Goal: Find specific page/section: Find specific page/section

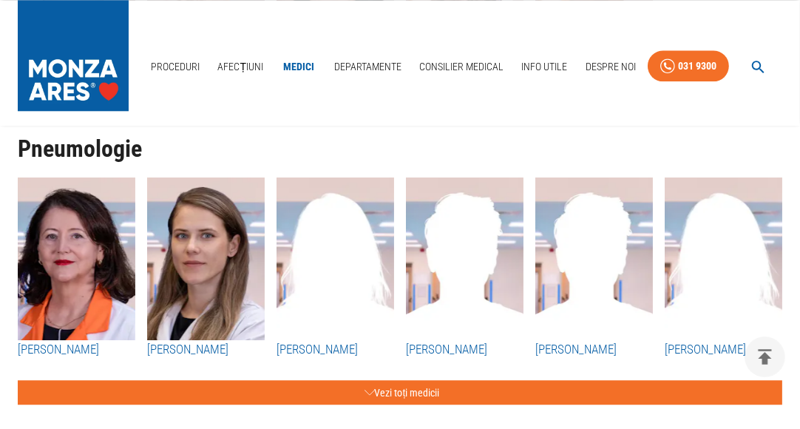
scroll to position [3842, 0]
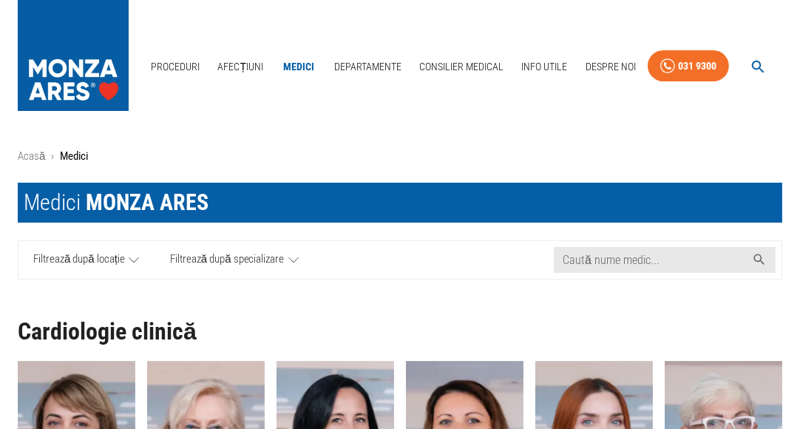
click at [138, 262] on icon at bounding box center [134, 260] width 10 height 18
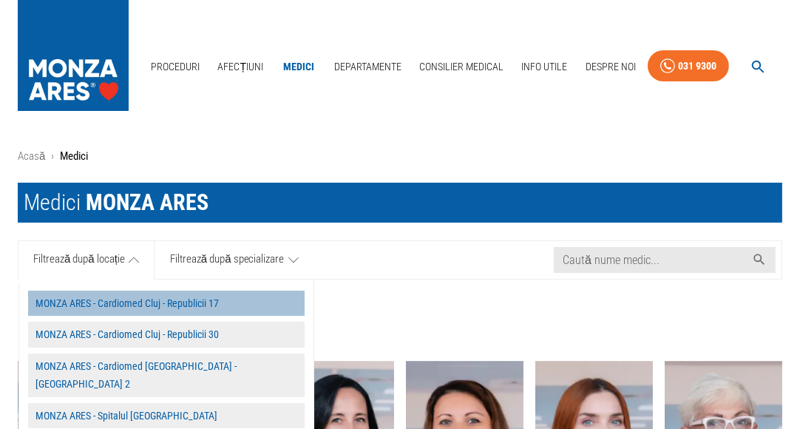
click at [208, 300] on button "MONZA ARES - Cardiomed Cluj - Republicii 17" at bounding box center [166, 304] width 276 height 26
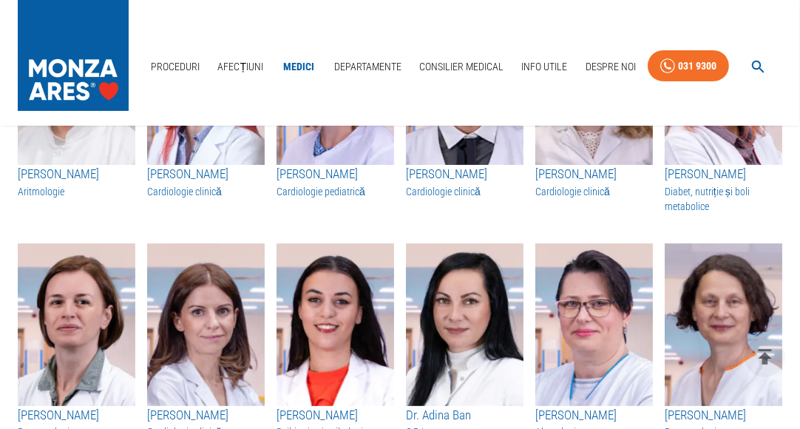
scroll to position [217, 0]
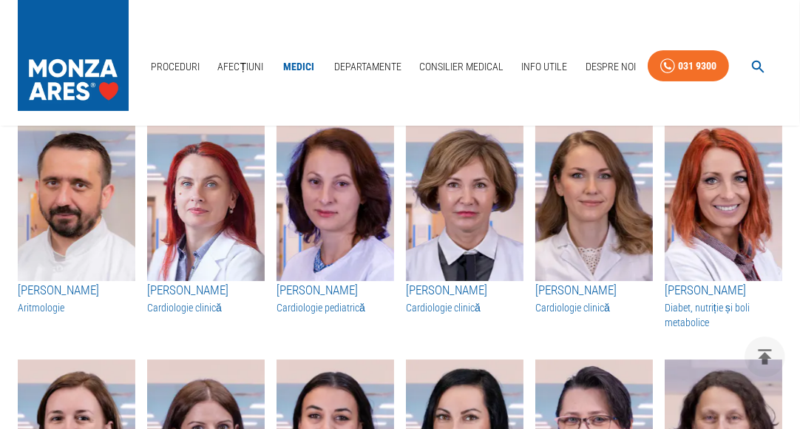
click at [430, 198] on img "button" at bounding box center [465, 199] width 118 height 163
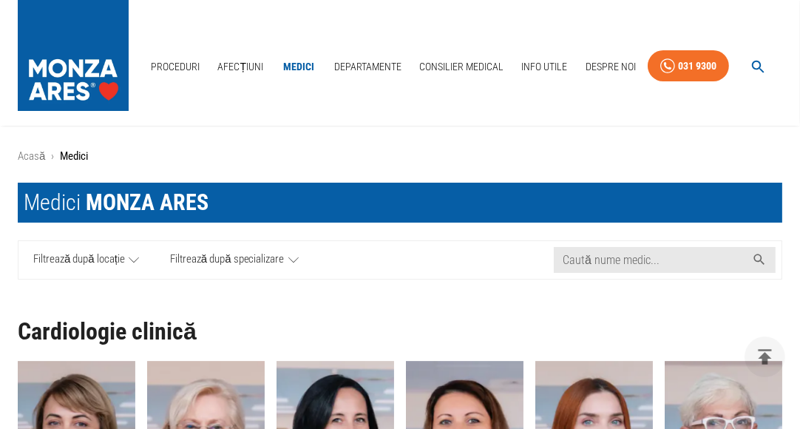
scroll to position [217, 0]
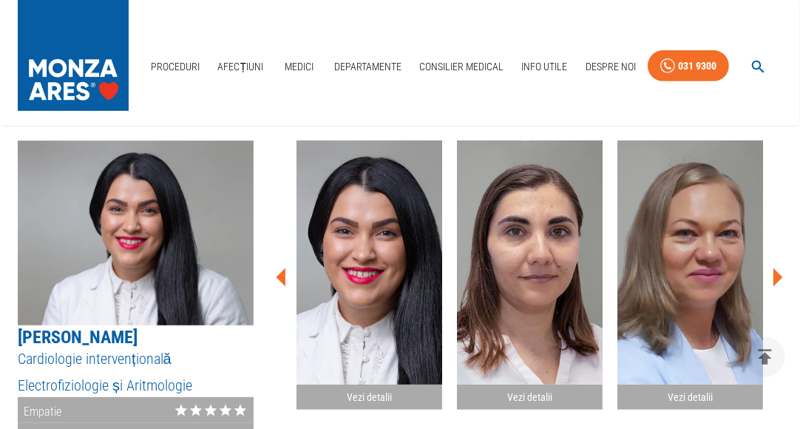
scroll to position [481, 0]
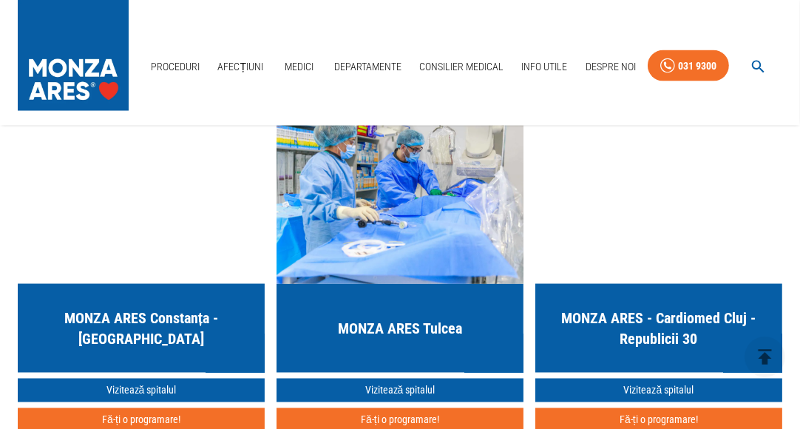
scroll to position [2434, 0]
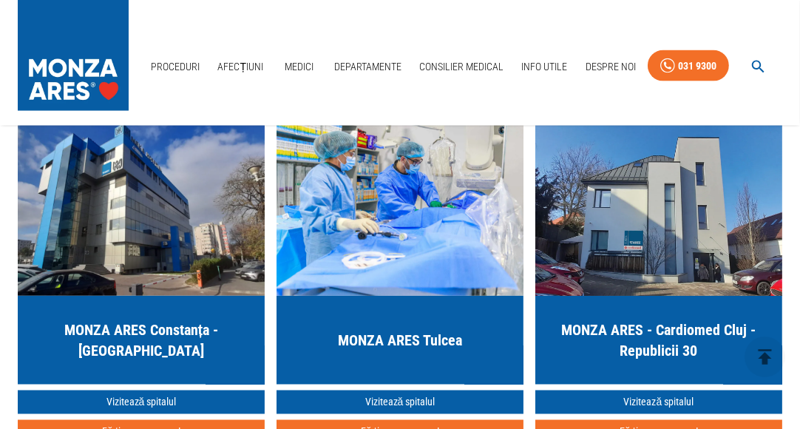
click at [671, 210] on img "button" at bounding box center [658, 206] width 247 height 177
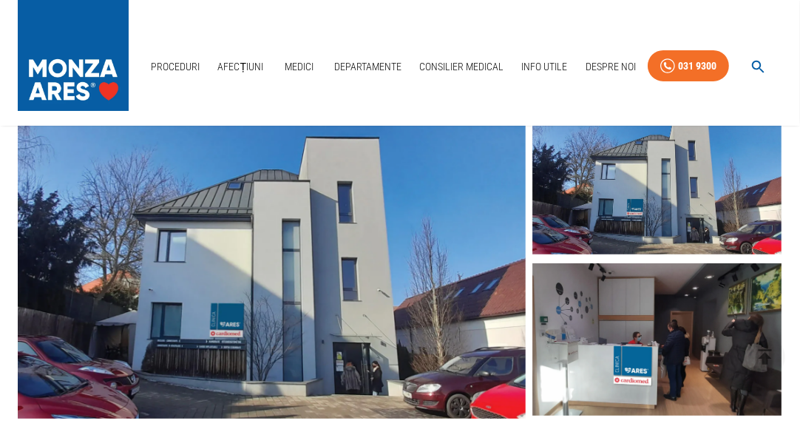
scroll to position [271, 0]
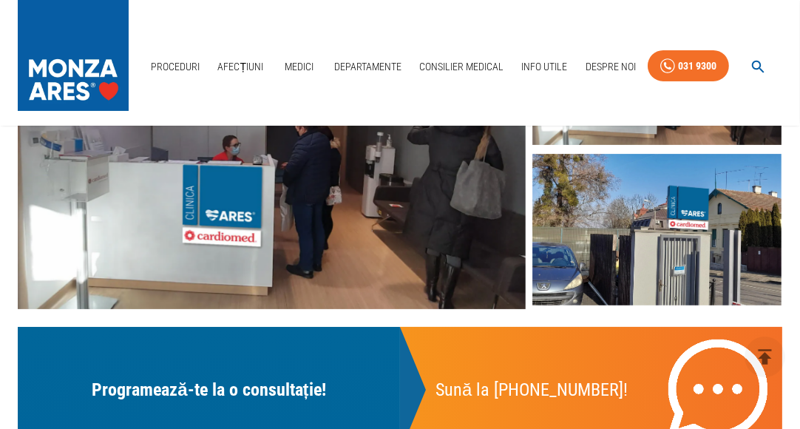
click at [688, 280] on img at bounding box center [656, 230] width 249 height 152
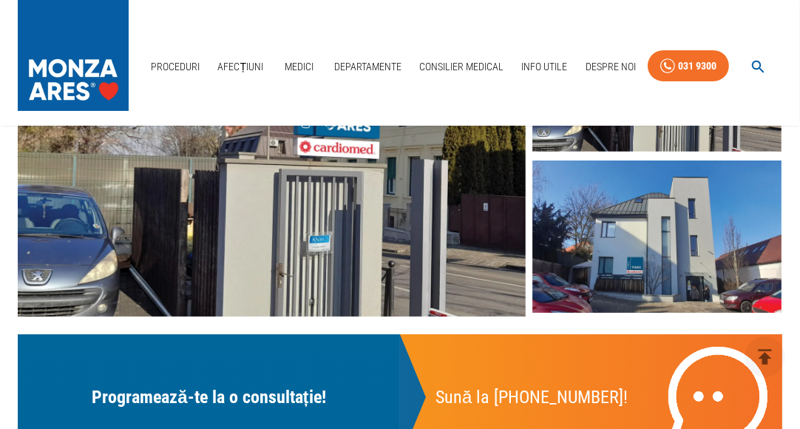
click at [688, 280] on img at bounding box center [656, 236] width 249 height 152
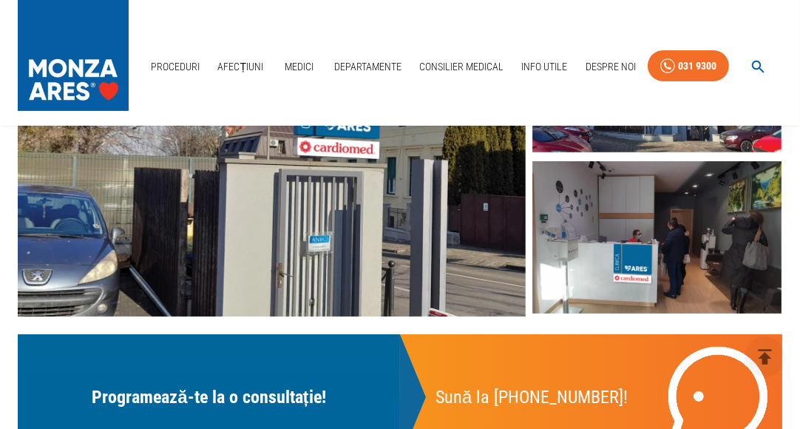
click at [263, 274] on img at bounding box center [272, 159] width 508 height 316
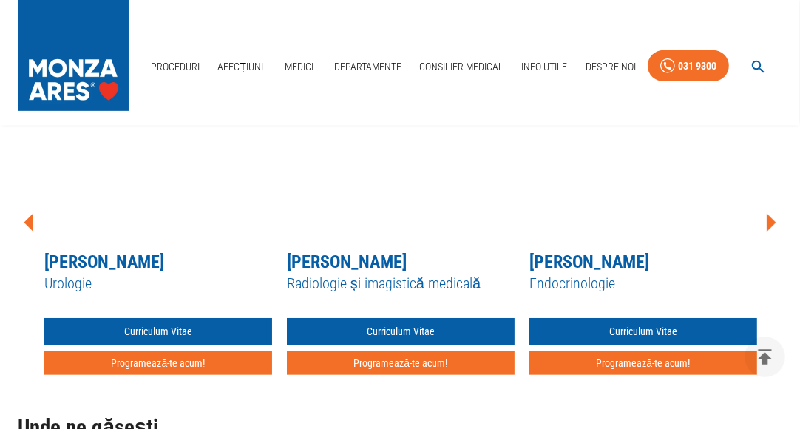
scroll to position [949, 0]
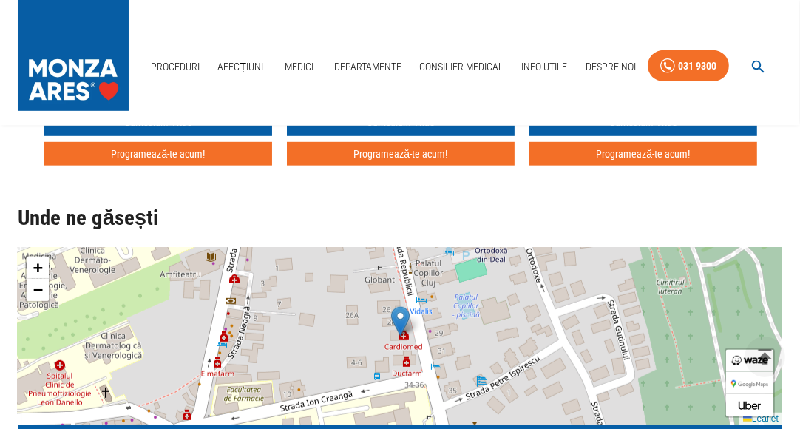
click at [413, 345] on div "+ − Leaflet" at bounding box center [400, 336] width 764 height 177
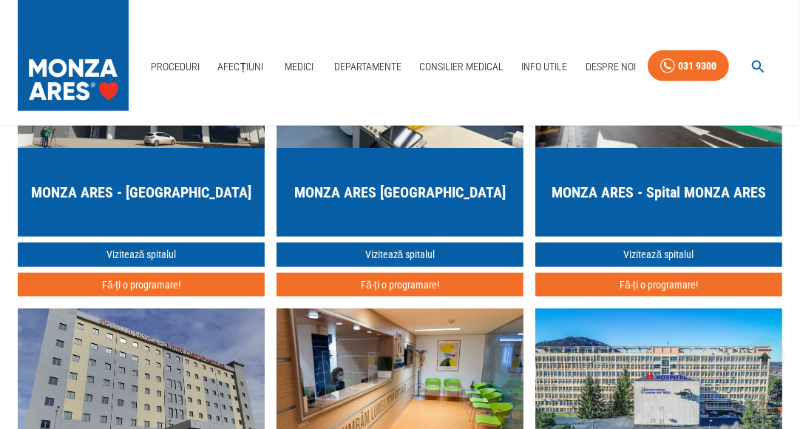
scroll to position [373, 0]
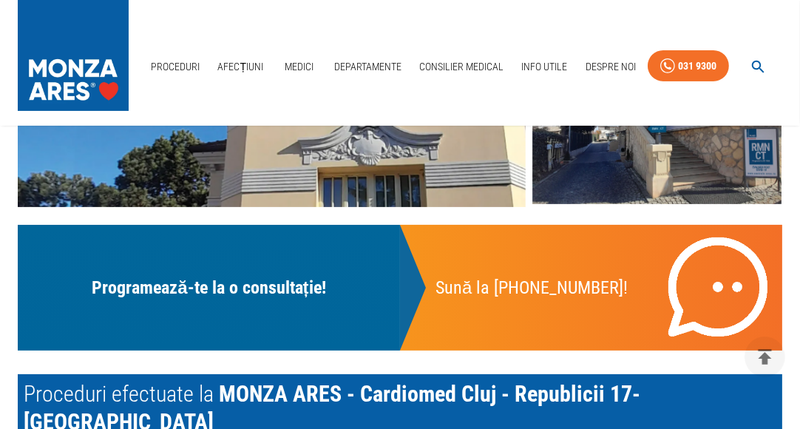
scroll to position [2434, 0]
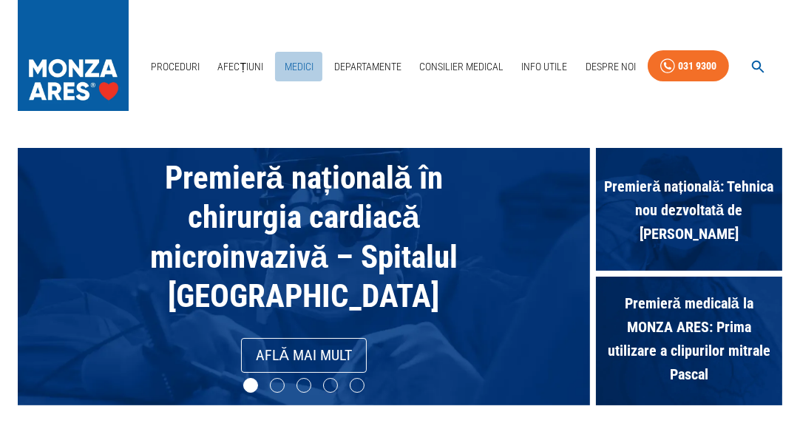
click at [302, 69] on link "Medici" at bounding box center [298, 67] width 47 height 30
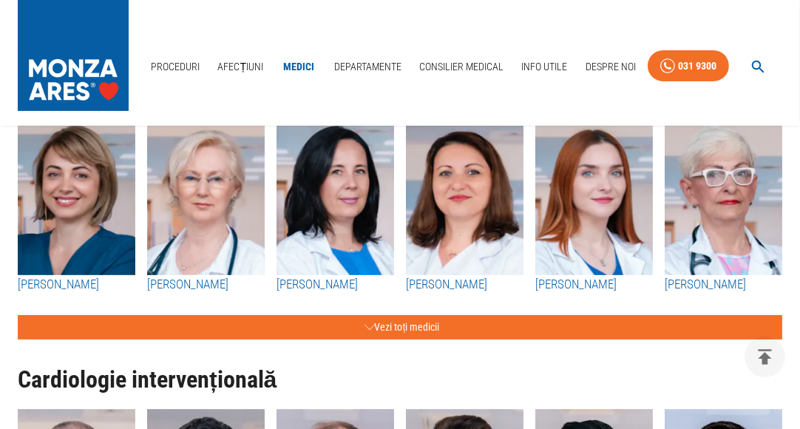
scroll to position [290, 0]
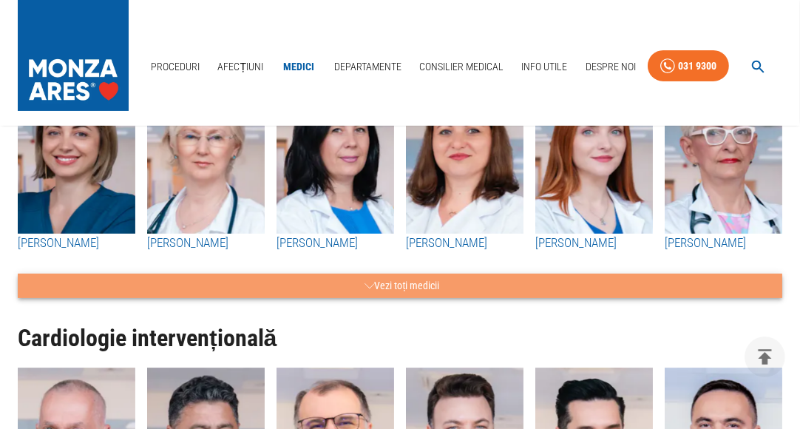
click at [387, 280] on button "Vezi toți medicii" at bounding box center [400, 286] width 764 height 24
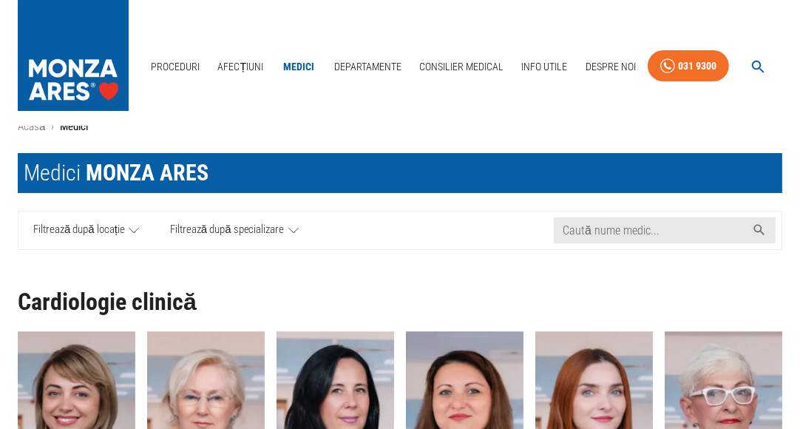
scroll to position [47, 0]
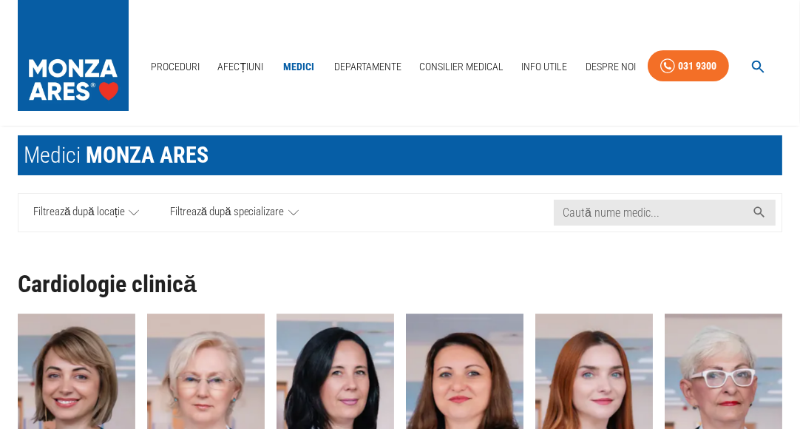
click at [139, 215] on link "Filtrează după locație" at bounding box center [86, 213] width 136 height 38
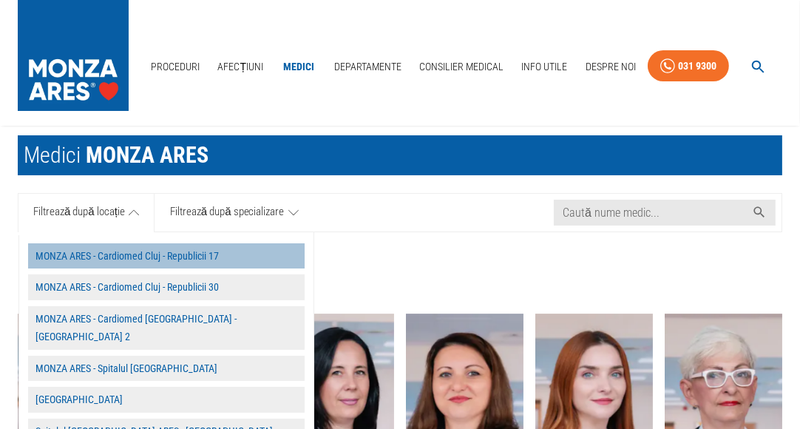
click at [193, 254] on button "MONZA ARES - Cardiomed Cluj - Republicii 17" at bounding box center [166, 256] width 276 height 26
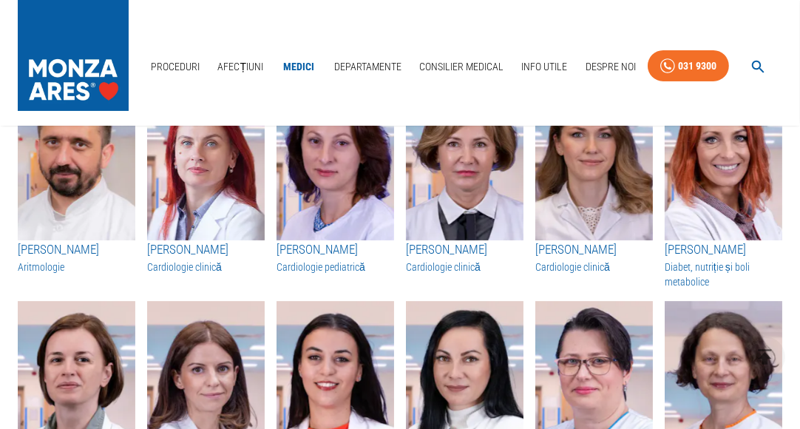
scroll to position [312, 0]
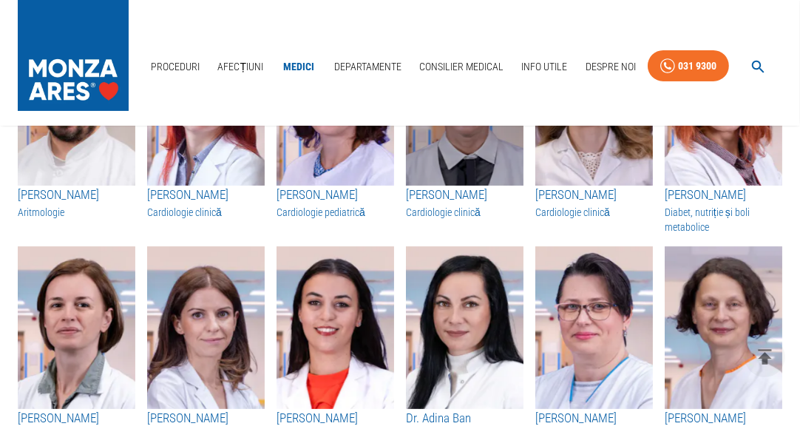
click at [473, 168] on img "button" at bounding box center [465, 104] width 118 height 163
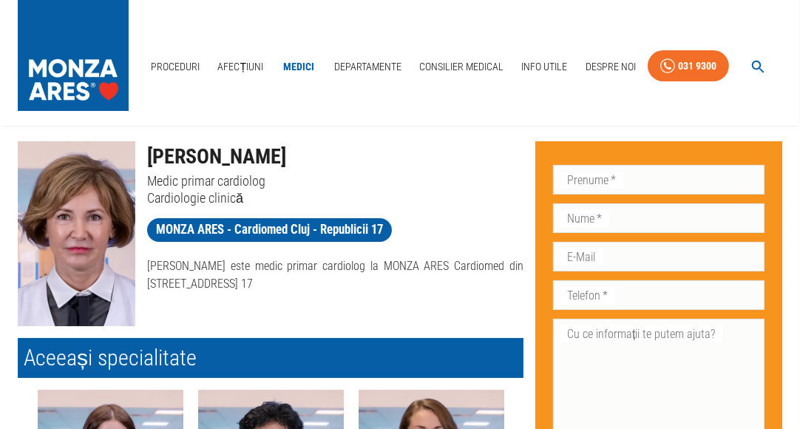
scroll to position [39, 0]
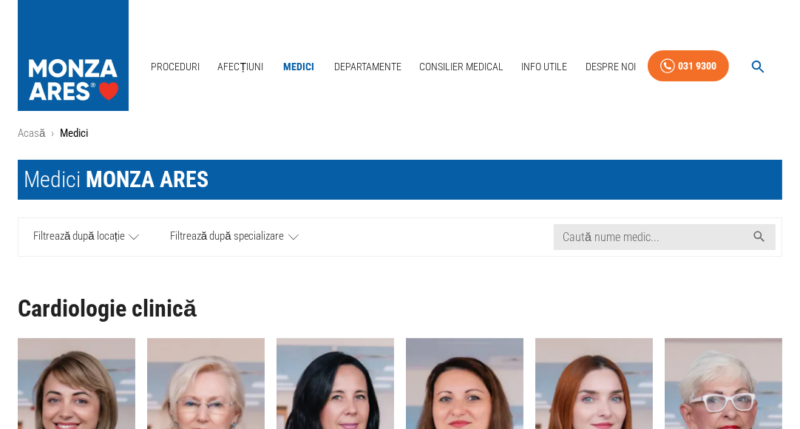
scroll to position [120, 0]
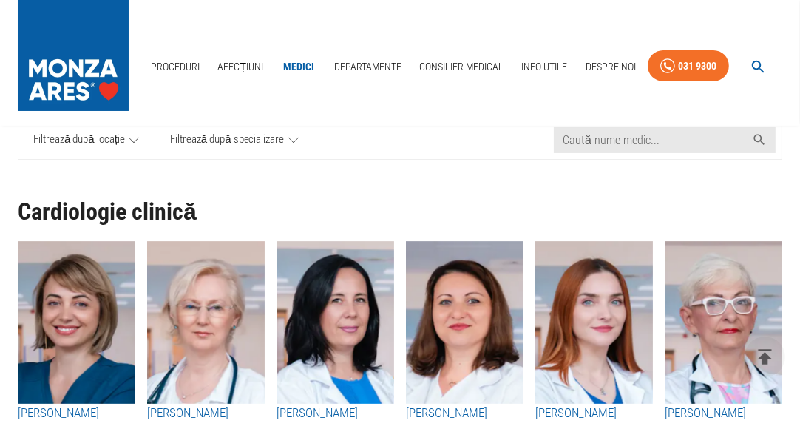
click at [117, 143] on span "Filtrează după locație" at bounding box center [79, 140] width 92 height 18
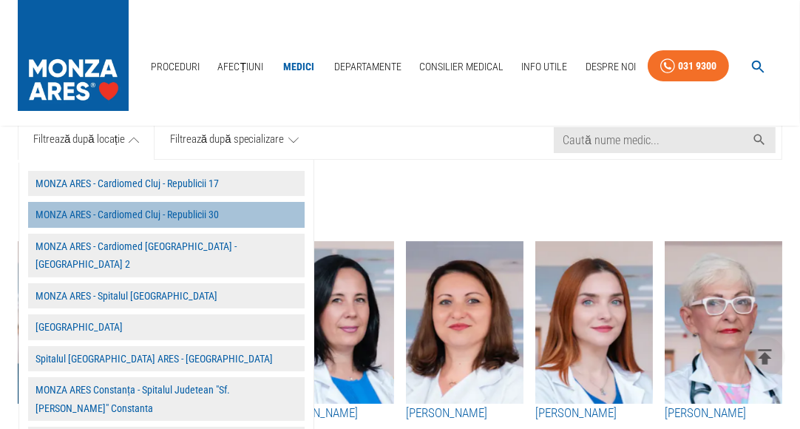
click at [164, 214] on button "MONZA ARES - Cardiomed Cluj - Republicii 30" at bounding box center [166, 215] width 276 height 26
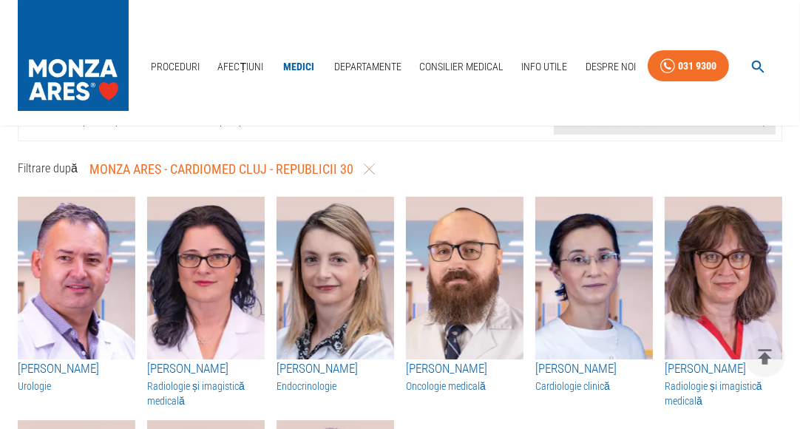
scroll to position [115, 0]
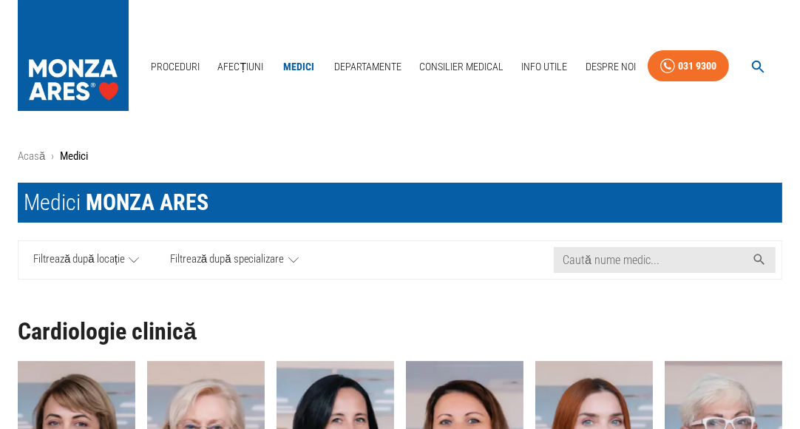
click at [132, 257] on icon at bounding box center [134, 260] width 10 height 18
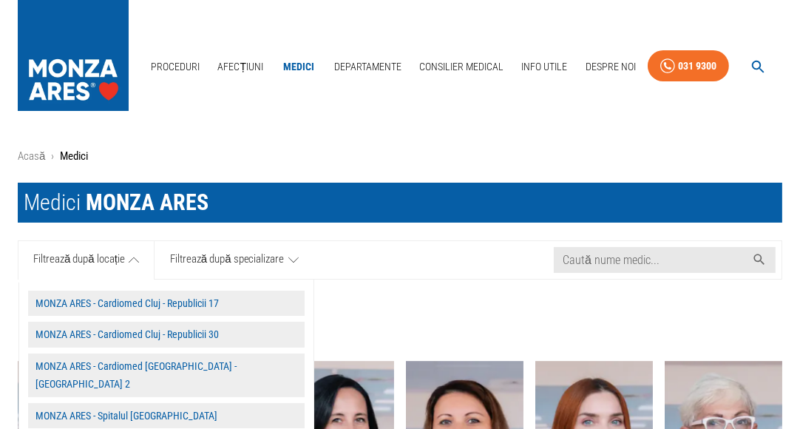
click at [169, 340] on button "MONZA ARES - Cardiomed Cluj - Republicii 30" at bounding box center [166, 335] width 276 height 26
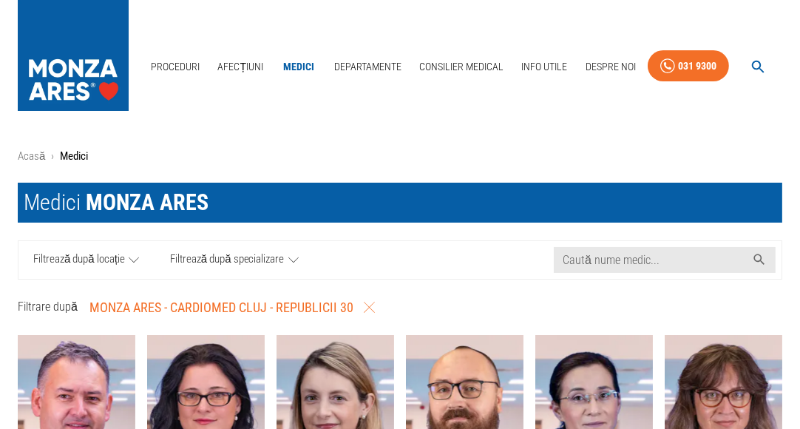
click at [137, 261] on icon at bounding box center [134, 260] width 10 height 18
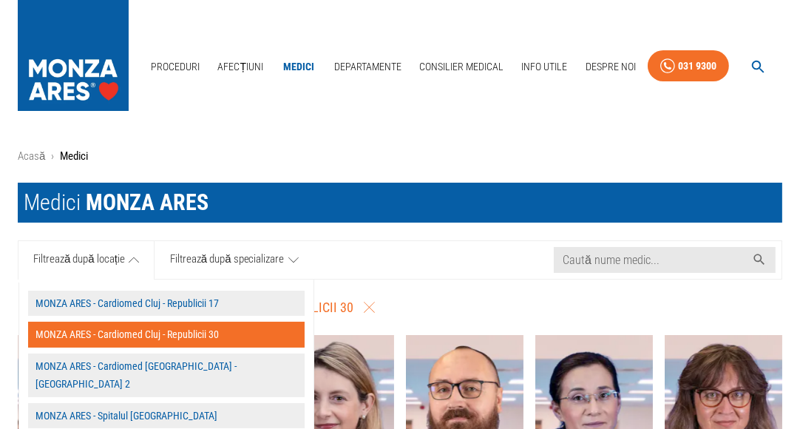
click at [205, 304] on button "MONZA ARES - Cardiomed Cluj - Republicii 17" at bounding box center [166, 304] width 276 height 26
